Goal: Check status: Check status

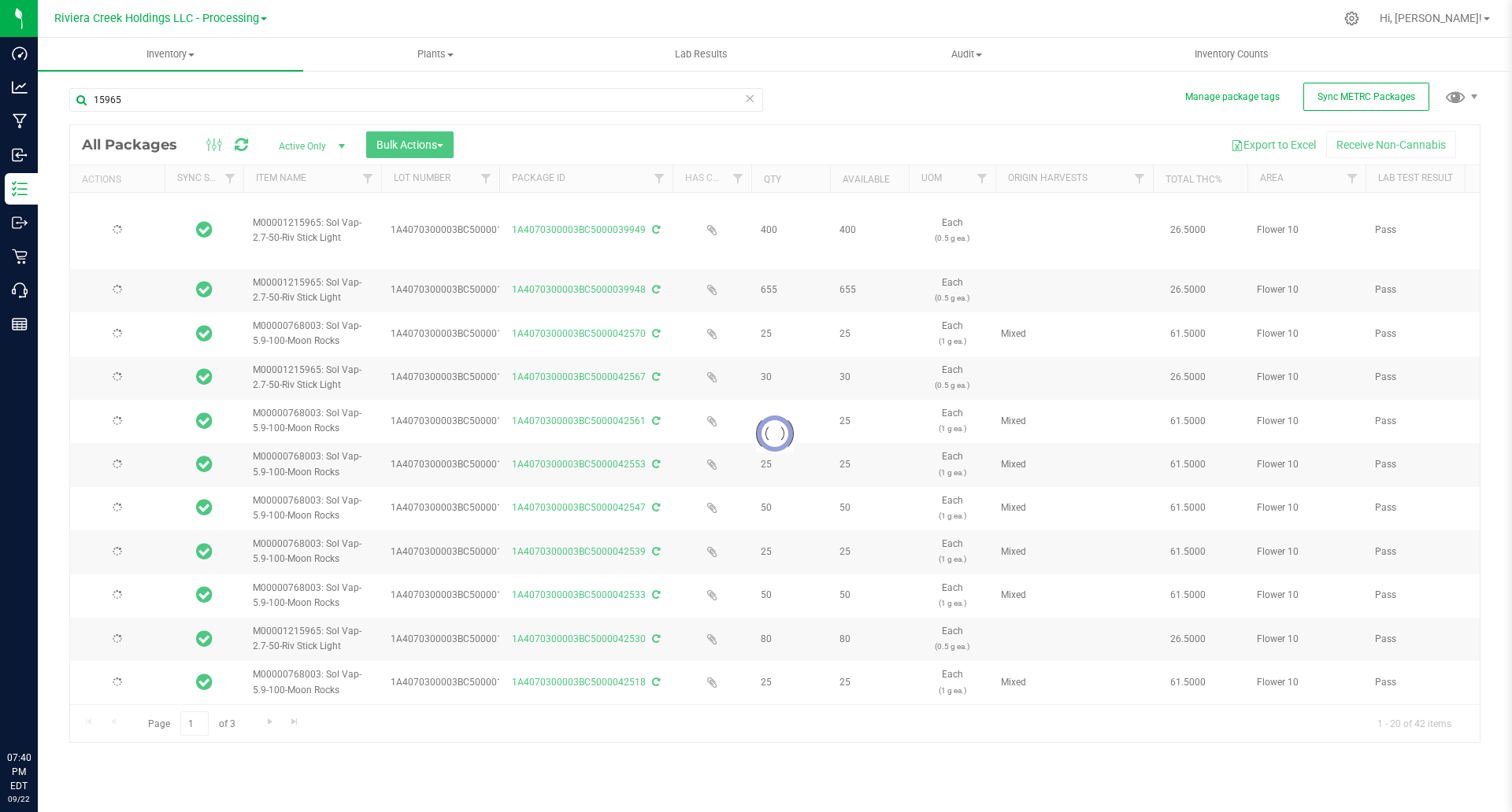
type input "[DATE]"
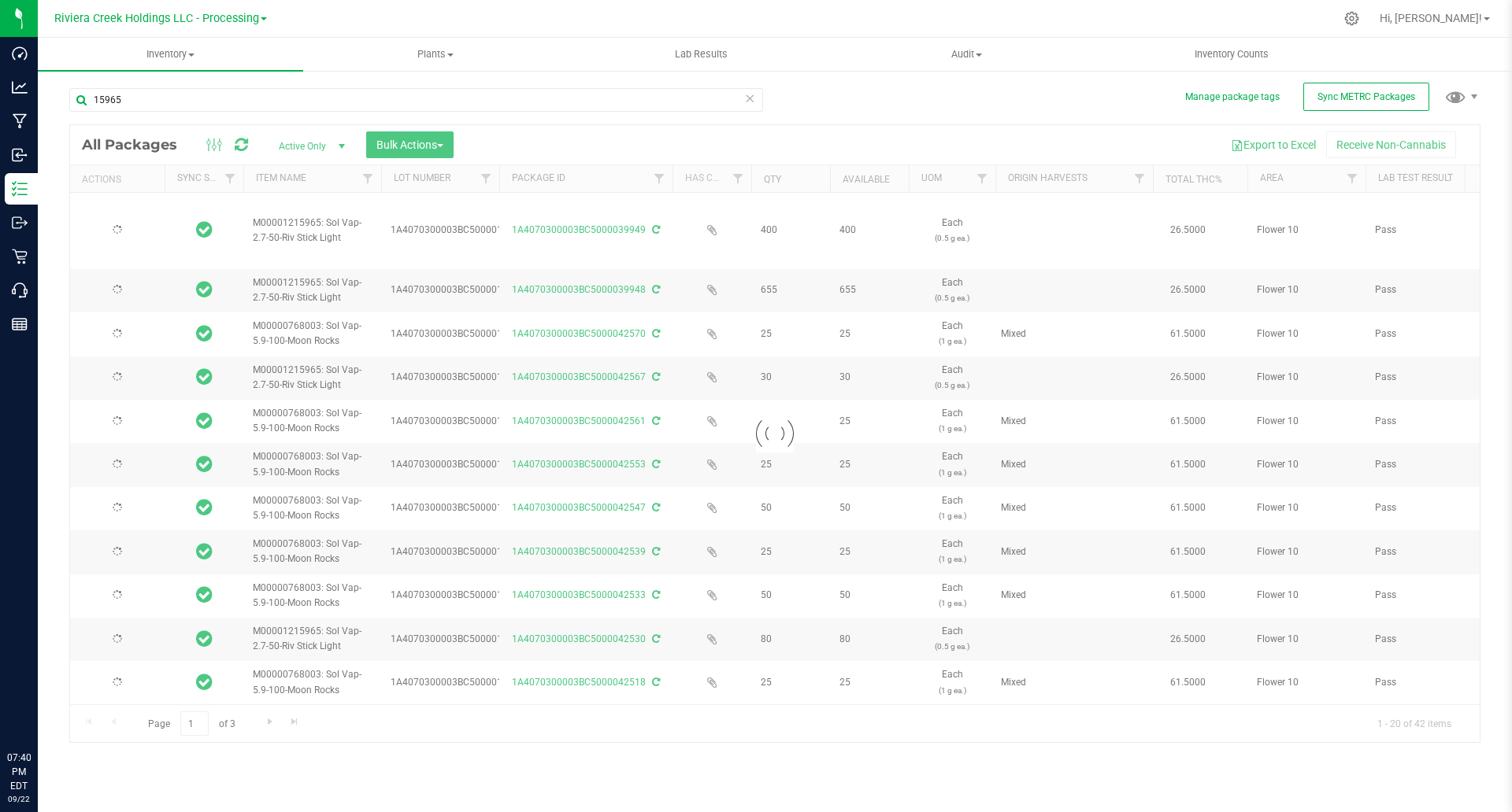
type input "[DATE]"
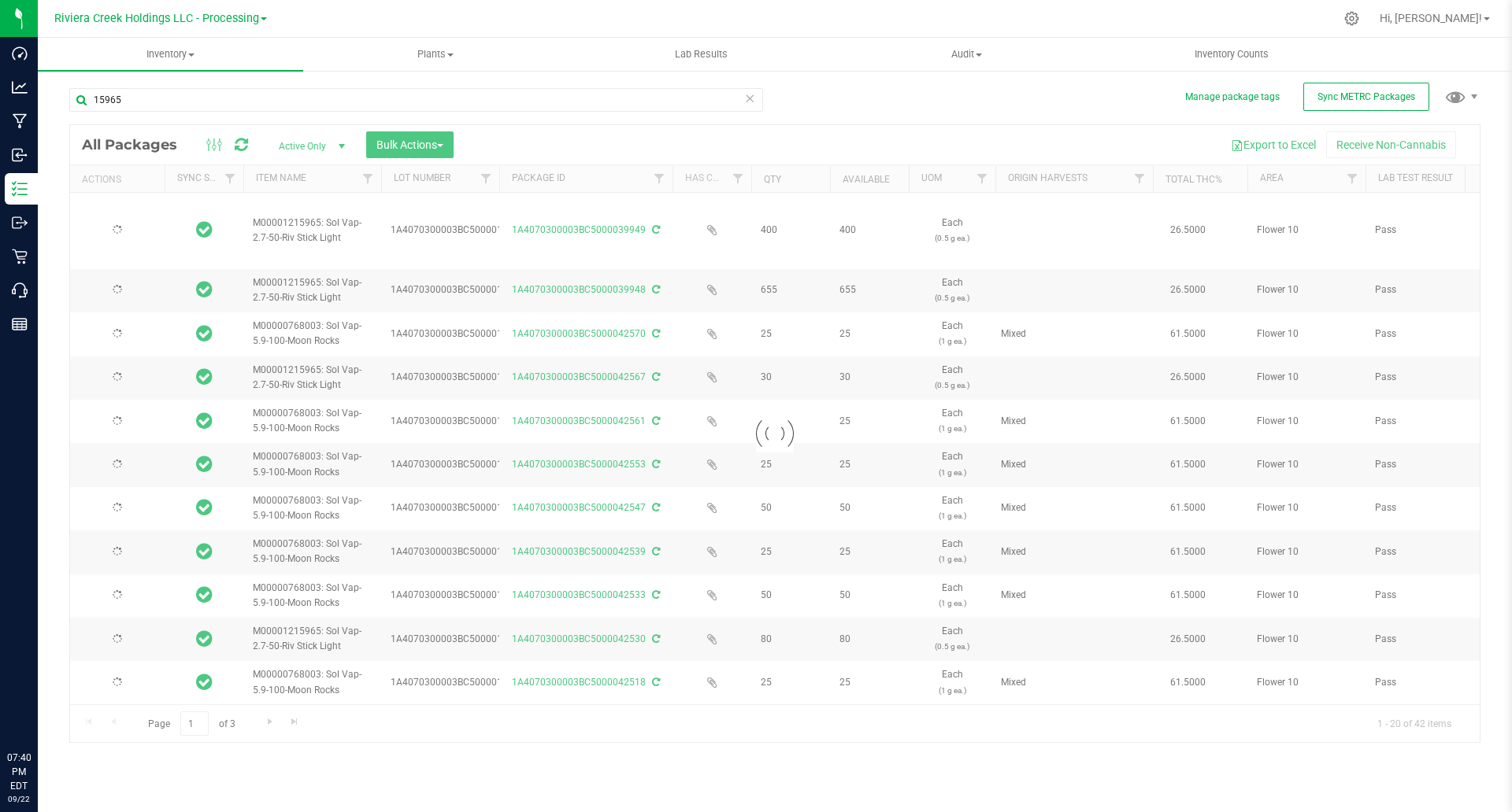
type input "[DATE]"
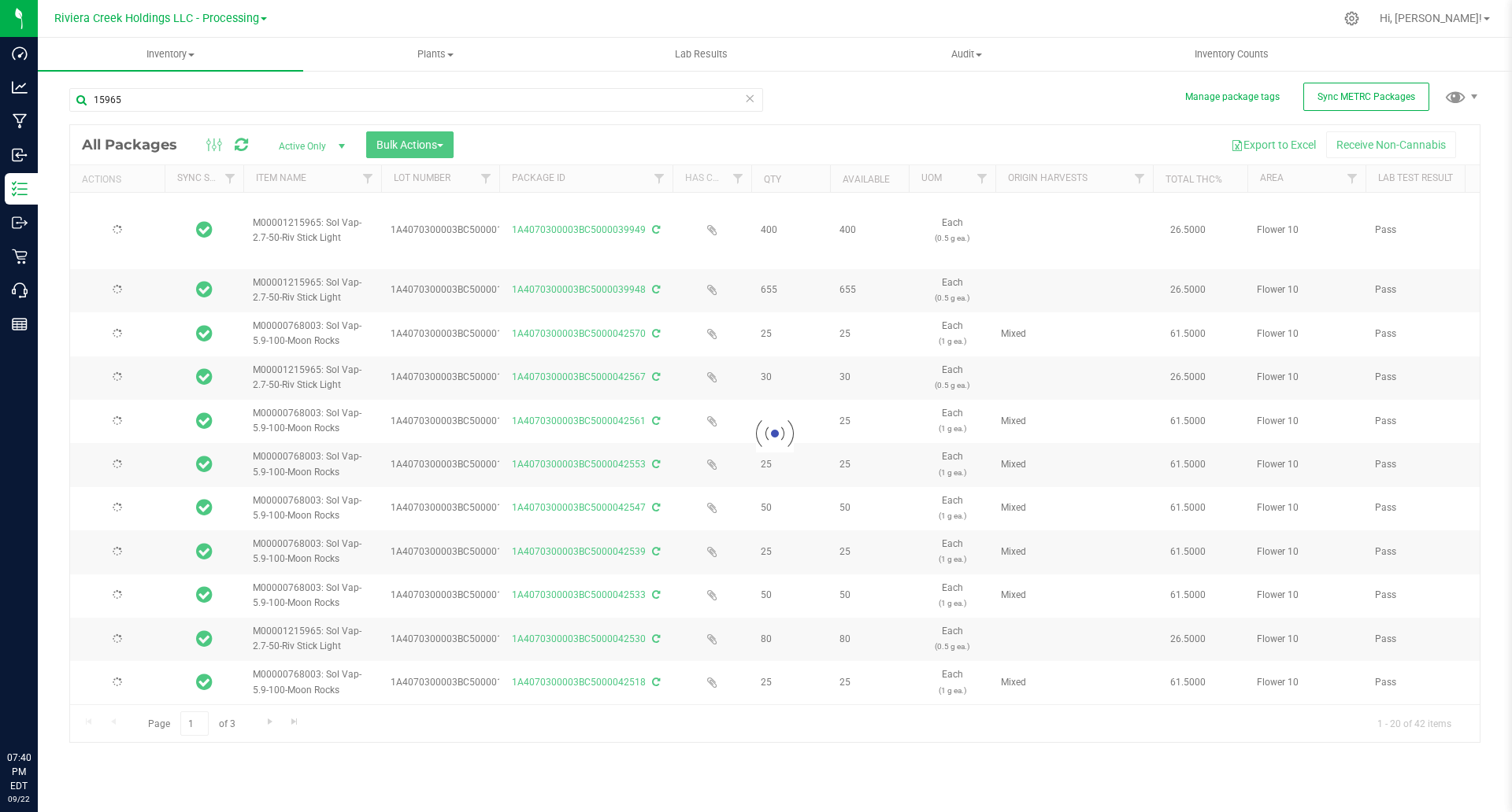
type input "[DATE]"
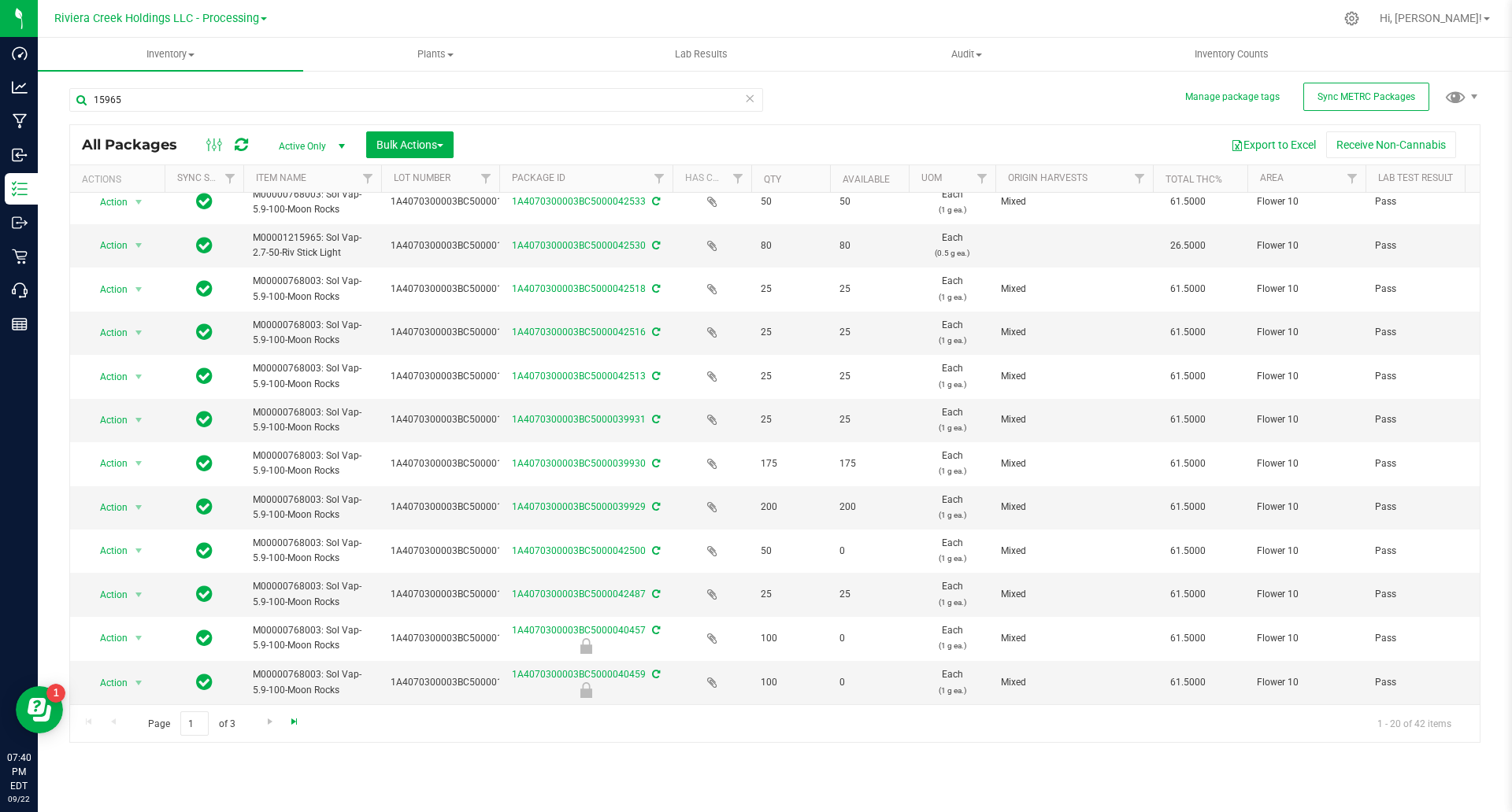
type input "15965"
click at [290, 717] on span "Go to the last page" at bounding box center [295, 722] width 13 height 13
